Goal: Information Seeking & Learning: Learn about a topic

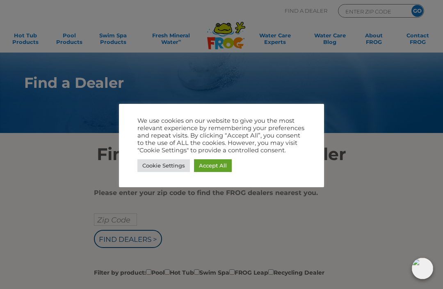
click at [366, 163] on div at bounding box center [221, 144] width 443 height 289
click at [205, 167] on link "Accept All" at bounding box center [213, 165] width 38 height 13
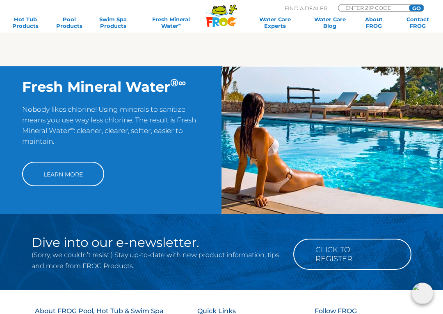
scroll to position [559, 0]
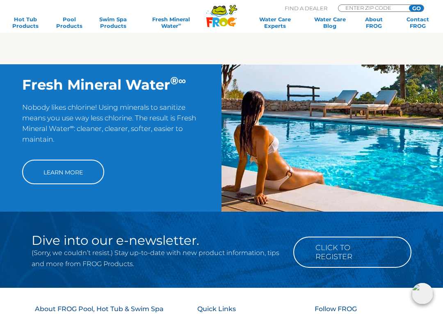
click at [44, 184] on link "Learn More" at bounding box center [63, 172] width 82 height 25
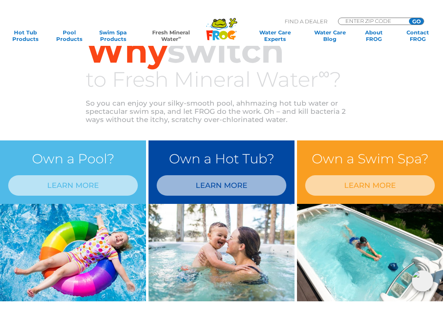
scroll to position [273, 0]
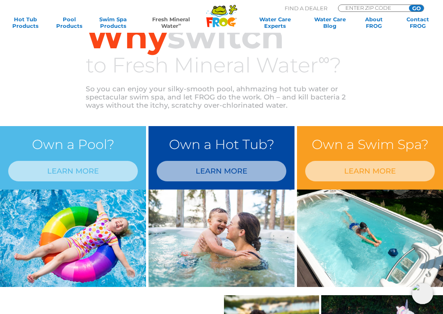
click at [74, 172] on link "LEARN MORE" at bounding box center [73, 171] width 130 height 20
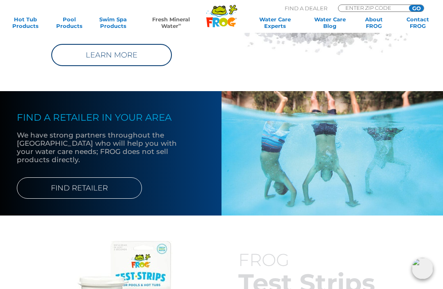
scroll to position [830, 0]
click at [75, 186] on link "FIND RETAILER" at bounding box center [79, 187] width 125 height 21
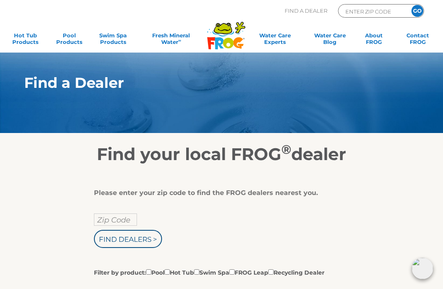
click at [119, 216] on input "Zip Code" at bounding box center [115, 219] width 43 height 12
type input "Zip Code"
click at [151, 274] on input "Filter by product: Pool Hot Tub Swim Spa FROG Leap Recycling Dealer" at bounding box center [148, 271] width 5 height 5
checkbox input "true"
type input "Zip Code"
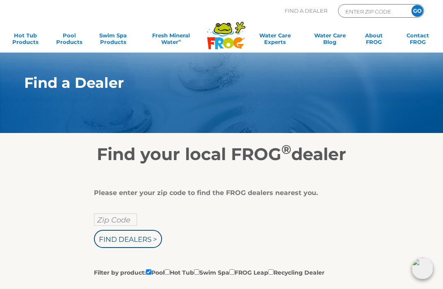
click at [115, 223] on input "Zip Code" at bounding box center [115, 219] width 43 height 12
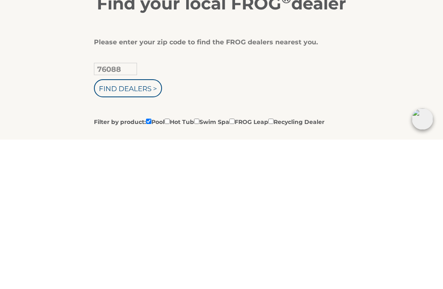
type input "76088"
click at [136, 228] on input "Find Dealers >" at bounding box center [128, 237] width 68 height 18
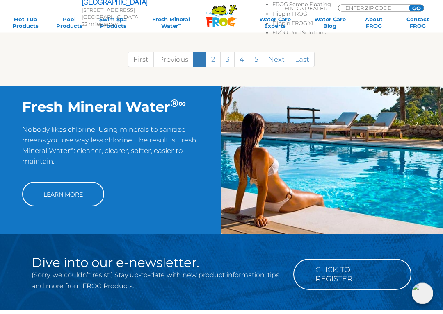
scroll to position [585, 0]
click at [43, 182] on link "Learn More" at bounding box center [63, 194] width 82 height 25
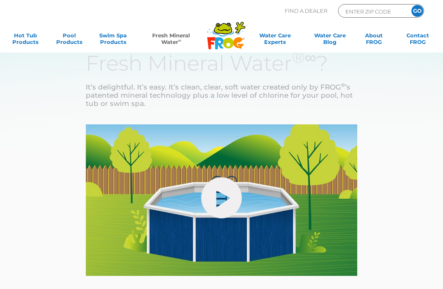
scroll to position [-8, 0]
click at [64, 41] on link "Pool Products" at bounding box center [69, 40] width 34 height 16
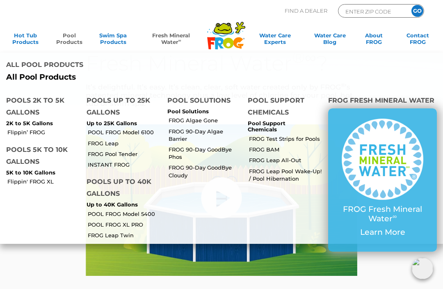
click at [139, 131] on link "POOL FROG Model 6100" at bounding box center [124, 131] width 73 height 7
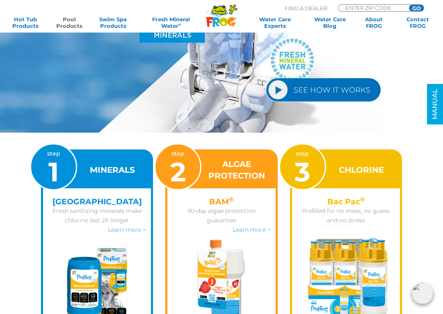
scroll to position [908, 0]
click at [286, 90] on link "SEE HOW IT WORKS" at bounding box center [323, 90] width 115 height 24
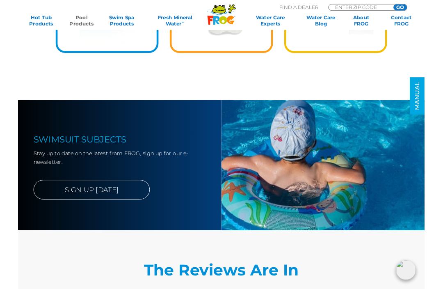
scroll to position [1214, 0]
